Goal: Task Accomplishment & Management: Complete application form

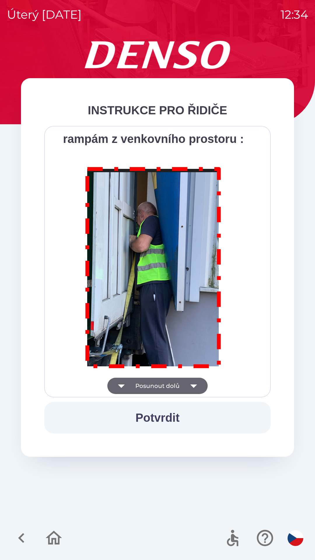
scroll to position [3278, 0]
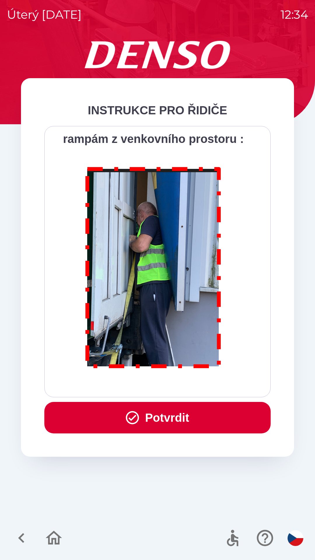
click at [174, 415] on button "Potvrdit" at bounding box center [157, 418] width 226 height 32
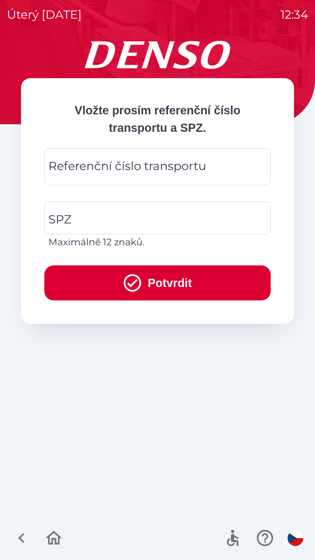
click at [133, 167] on div "Referenční číslo transportu Referenční číslo transportu" at bounding box center [157, 166] width 226 height 37
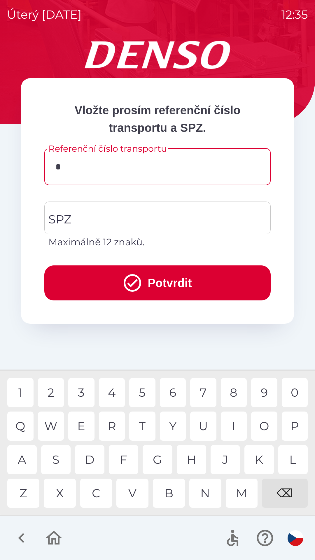
click at [84, 391] on div "3" at bounding box center [81, 392] width 26 height 29
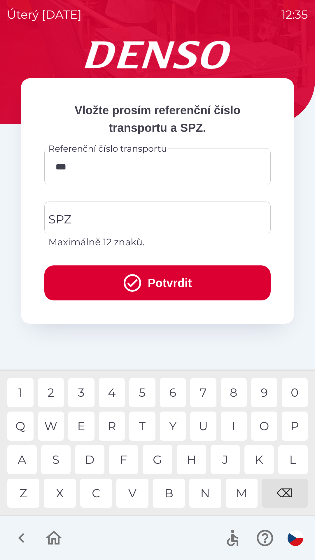
click at [230, 387] on div "8" at bounding box center [234, 392] width 26 height 29
click at [23, 391] on div "1" at bounding box center [20, 392] width 26 height 29
type input "******"
click at [236, 391] on div "8" at bounding box center [234, 392] width 26 height 29
click at [113, 224] on input "SPZ" at bounding box center [153, 217] width 212 height 27
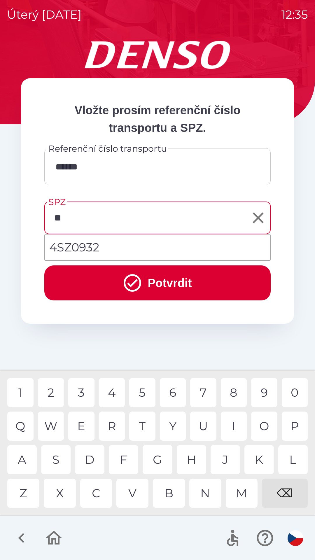
click at [98, 248] on li "4SZ0932" at bounding box center [158, 247] width 226 height 21
type input "*******"
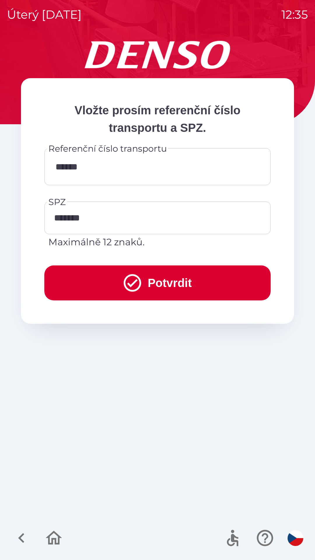
click at [153, 285] on button "Potvrdit" at bounding box center [157, 282] width 226 height 35
